Goal: Information Seeking & Learning: Stay updated

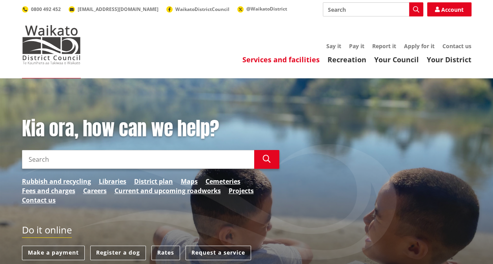
click at [286, 59] on link "Services and facilities" at bounding box center [281, 59] width 77 height 9
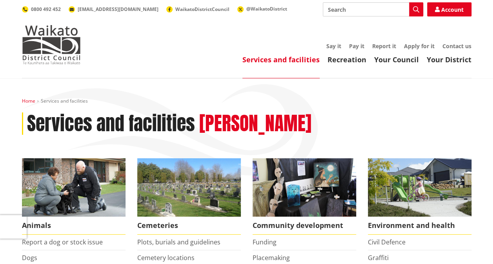
click at [28, 102] on link "Home" at bounding box center [28, 101] width 13 height 7
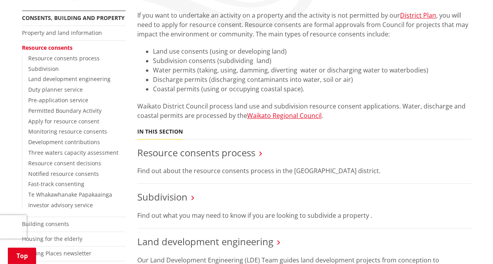
scroll to position [196, 0]
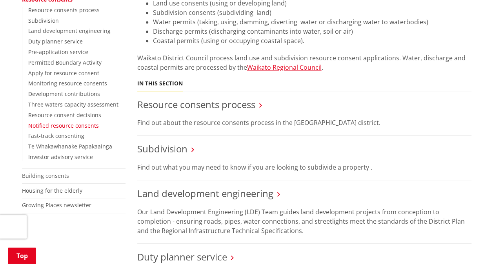
click at [64, 125] on link "Notified resource consents" at bounding box center [63, 125] width 71 height 7
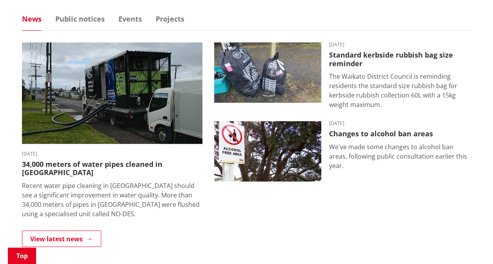
scroll to position [510, 0]
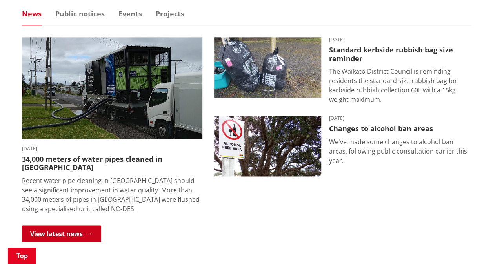
click at [71, 226] on link "View latest news" at bounding box center [61, 234] width 79 height 16
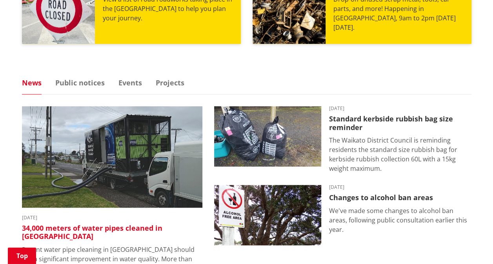
scroll to position [350, 0]
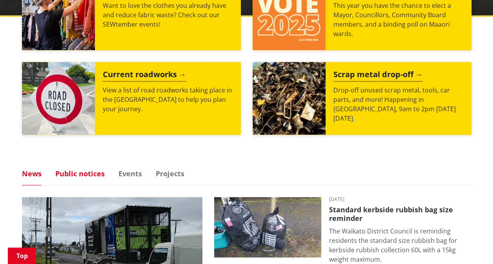
click at [84, 173] on link "Public notices" at bounding box center [79, 173] width 49 height 7
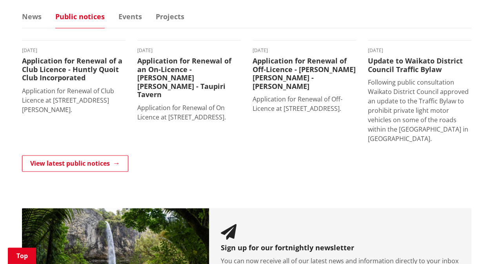
scroll to position [546, 0]
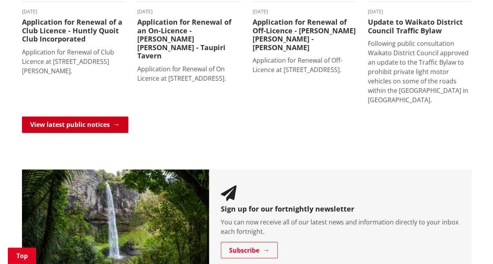
click at [109, 130] on link "View latest public notices" at bounding box center [75, 125] width 106 height 16
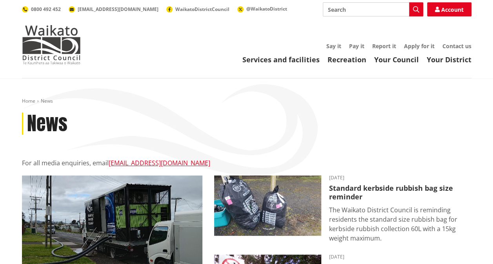
scroll to position [157, 0]
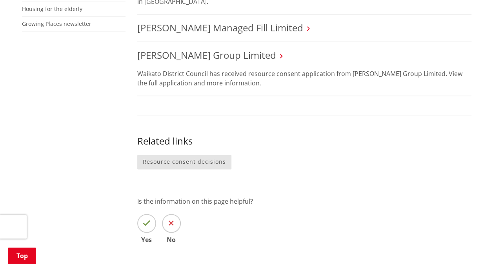
scroll to position [471, 0]
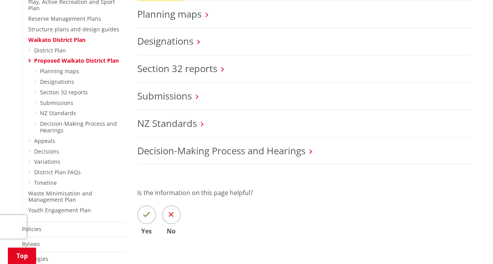
scroll to position [314, 0]
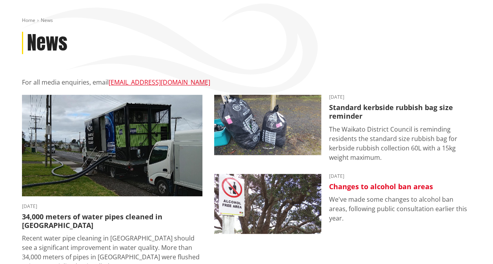
scroll to position [118, 0]
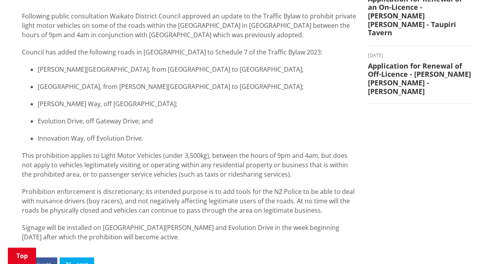
scroll to position [235, 0]
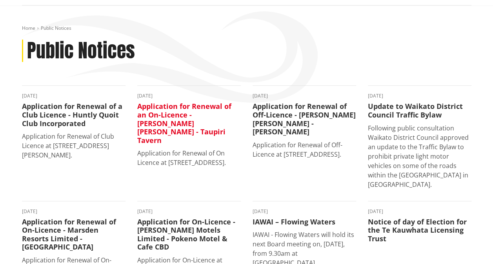
scroll to position [118, 0]
